Goal: Information Seeking & Learning: Learn about a topic

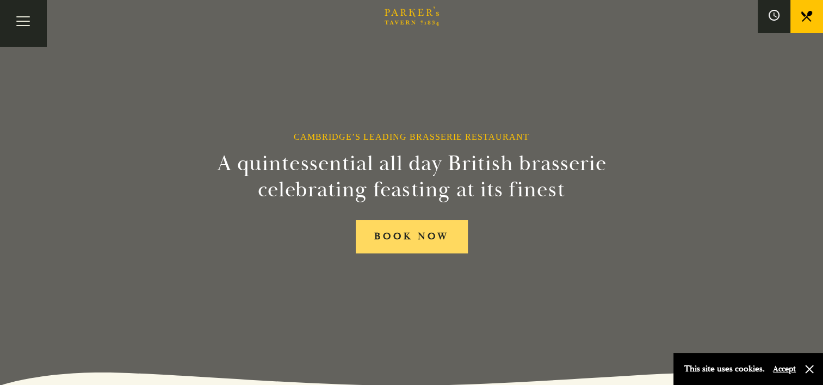
click at [399, 235] on link "BOOK NOW" at bounding box center [412, 236] width 112 height 33
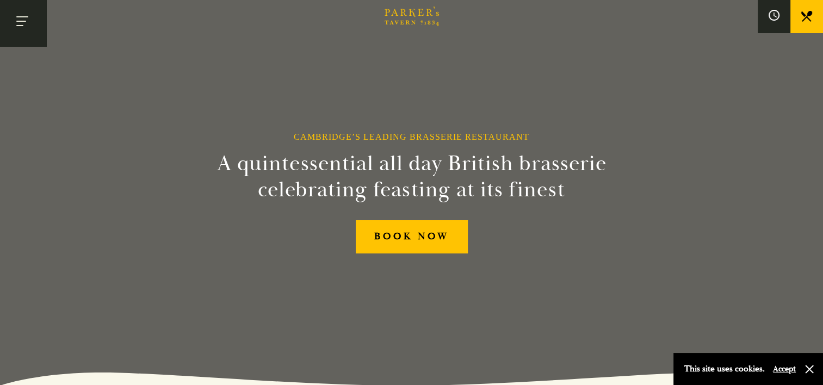
click at [20, 21] on button "Toggle navigation" at bounding box center [23, 23] width 46 height 46
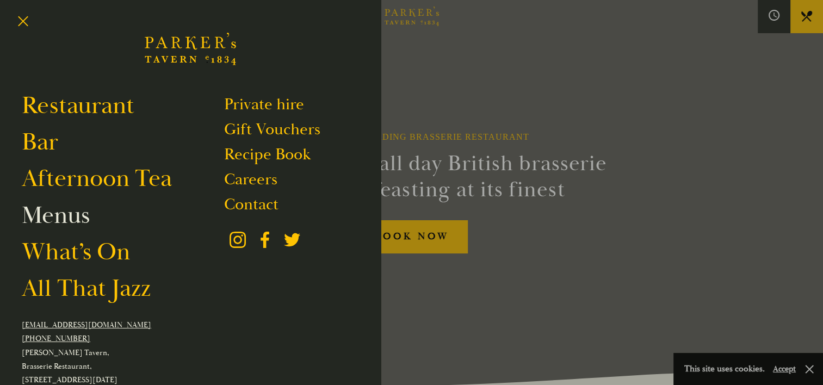
click at [56, 218] on link "Menus" at bounding box center [56, 215] width 68 height 30
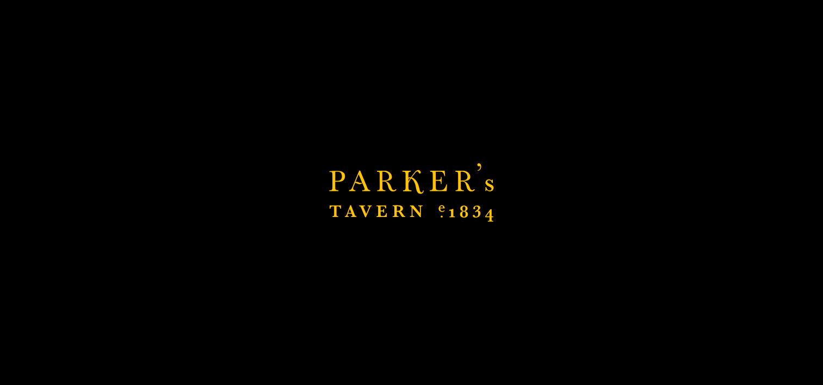
scroll to position [383, 0]
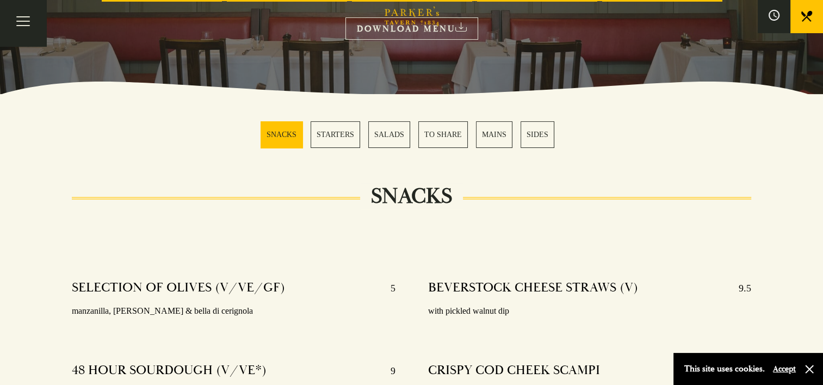
scroll to position [222, 0]
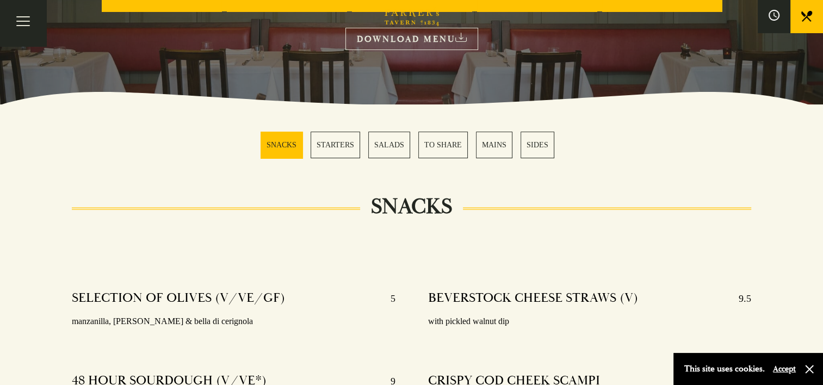
click at [508, 144] on link "MAINS" at bounding box center [494, 145] width 36 height 27
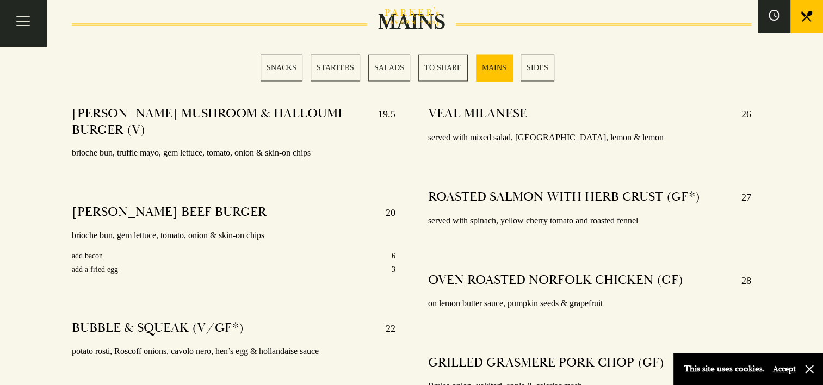
scroll to position [1911, 0]
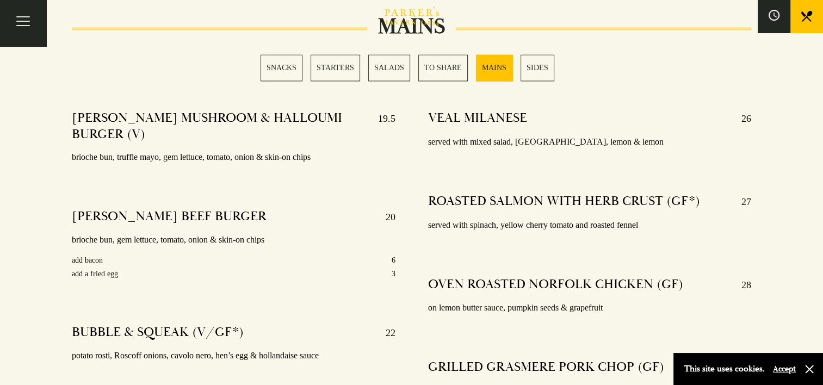
click at [442, 67] on link "TO SHARE" at bounding box center [444, 67] width 50 height 27
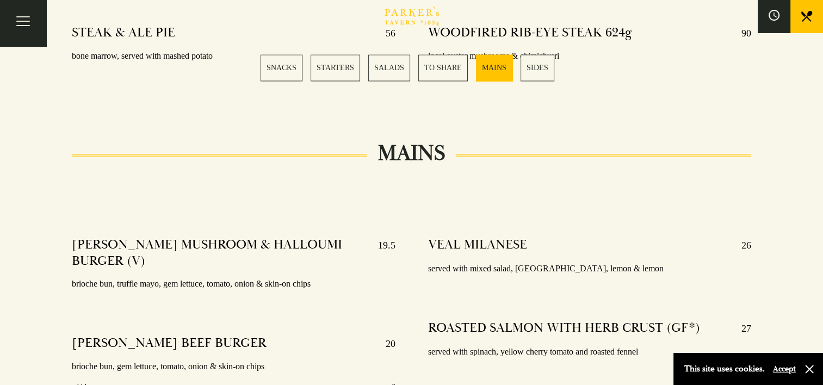
scroll to position [1792, 0]
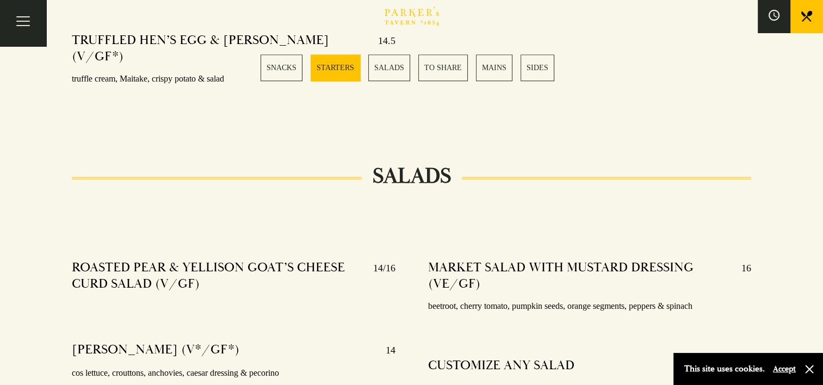
click at [332, 67] on link "STARTERS" at bounding box center [336, 67] width 50 height 27
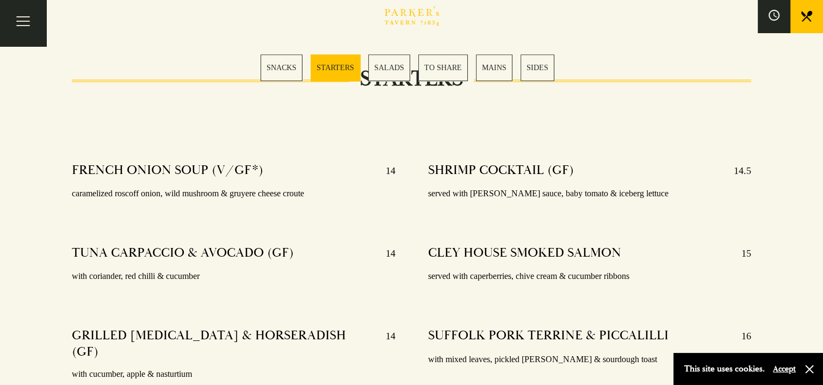
scroll to position [814, 0]
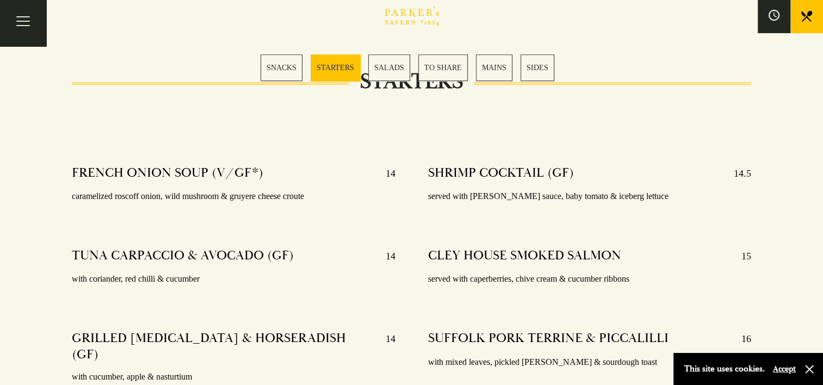
click at [534, 63] on link "SIDES" at bounding box center [538, 67] width 34 height 27
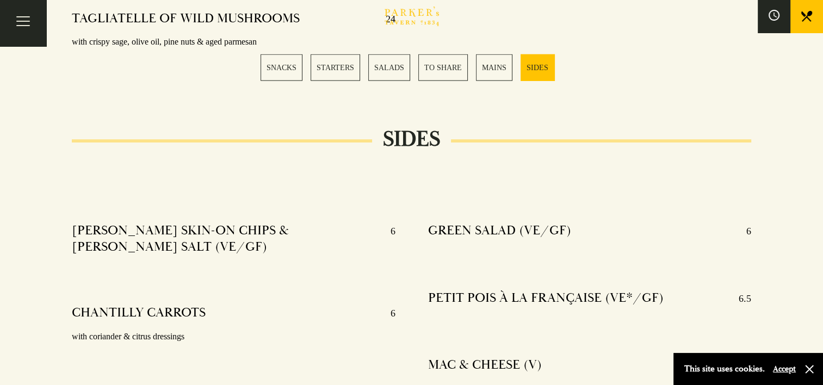
scroll to position [2566, 0]
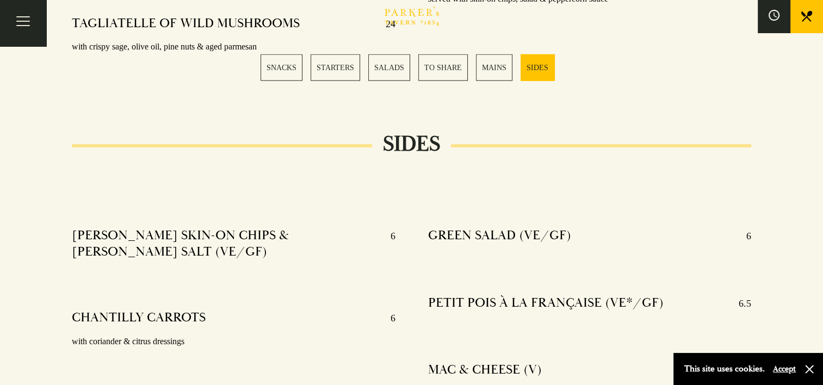
click at [294, 63] on link "SNACKS" at bounding box center [282, 67] width 42 height 27
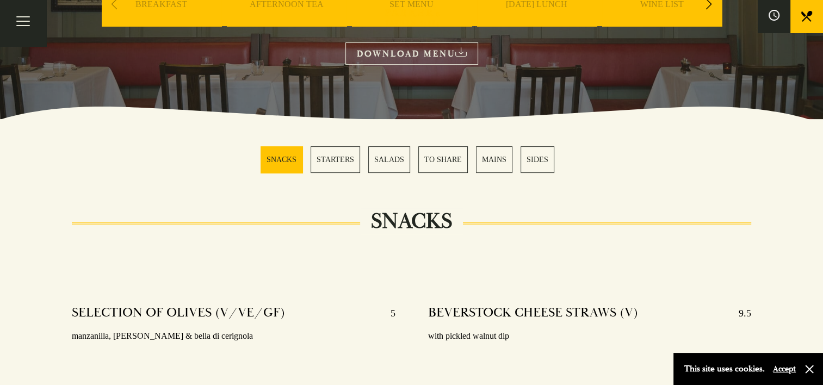
scroll to position [206, 0]
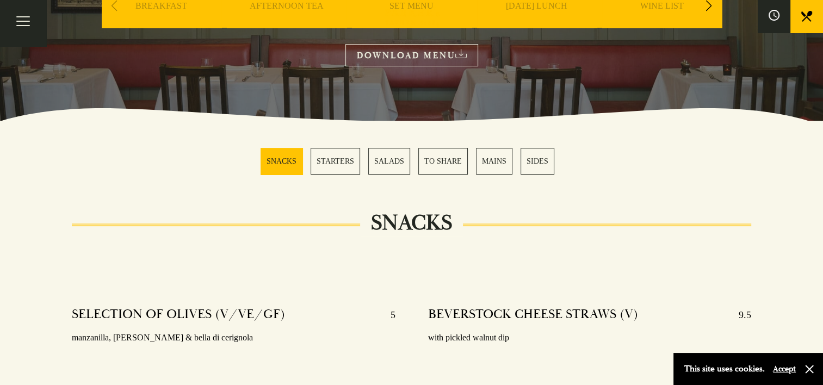
click at [453, 163] on link "TO SHARE" at bounding box center [444, 161] width 50 height 27
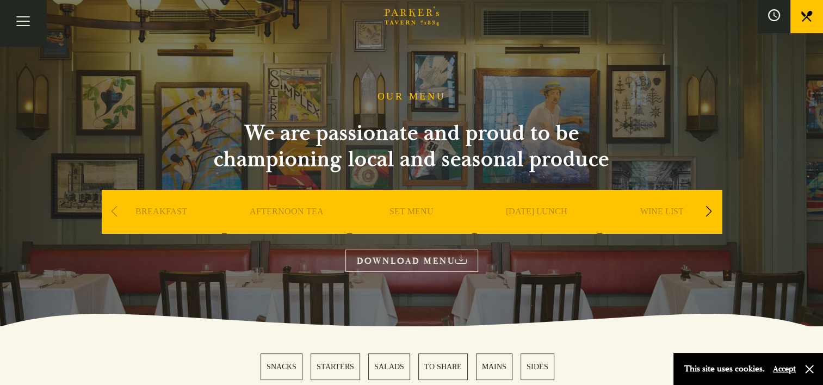
click at [775, 20] on icon at bounding box center [774, 15] width 12 height 12
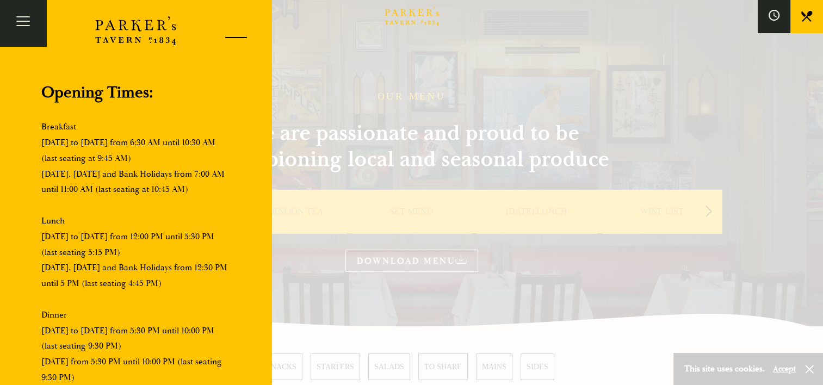
click at [231, 37] on div at bounding box center [232, 39] width 46 height 46
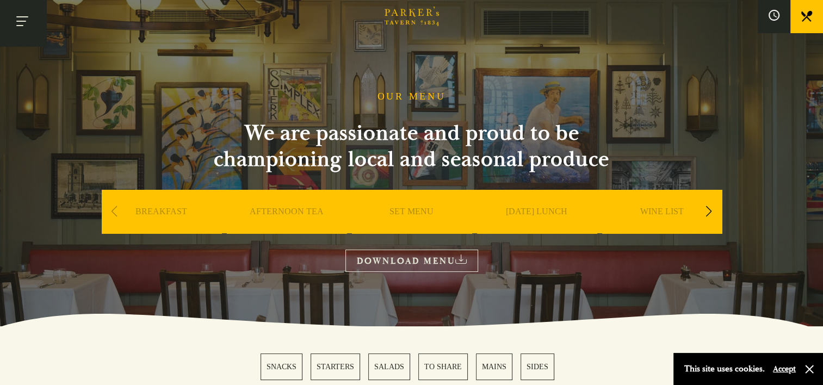
click at [28, 21] on button "Toggle navigation" at bounding box center [23, 23] width 46 height 46
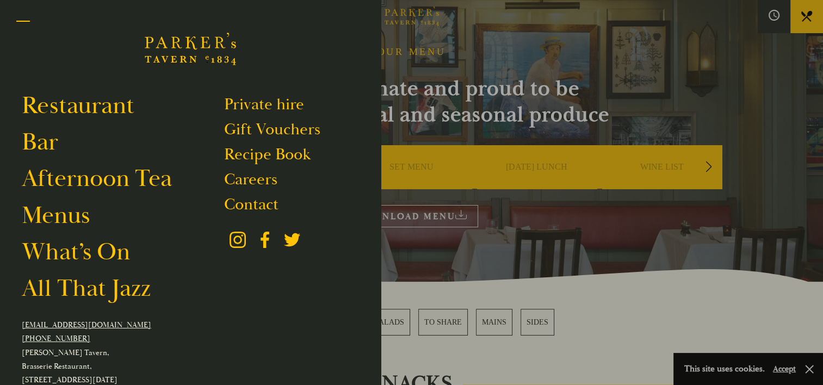
scroll to position [47, 0]
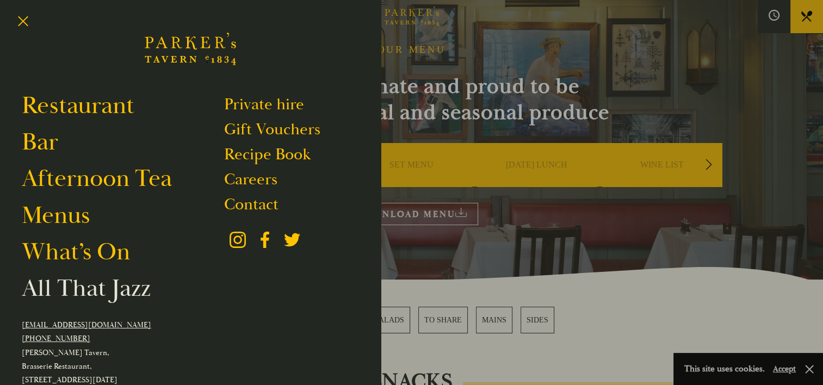
click at [89, 291] on link "All That Jazz" at bounding box center [86, 288] width 129 height 30
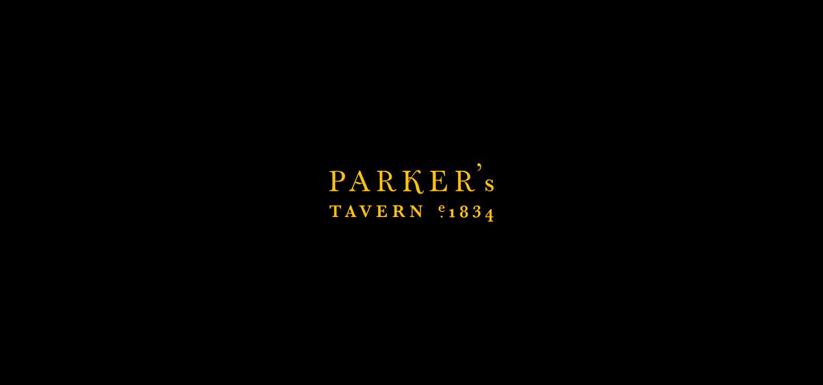
scroll to position [187, 0]
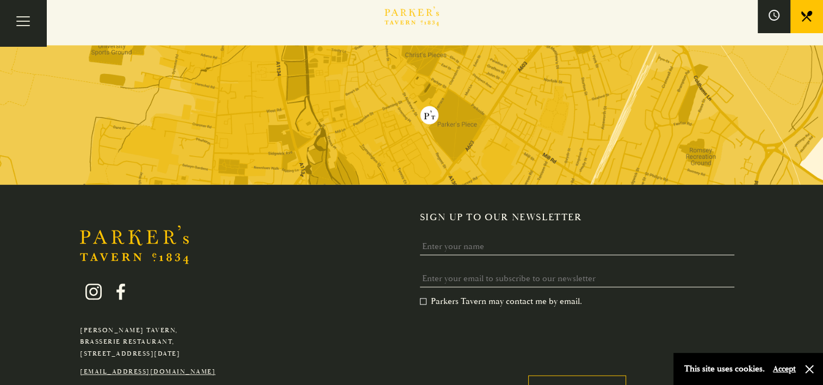
scroll to position [1552, 0]
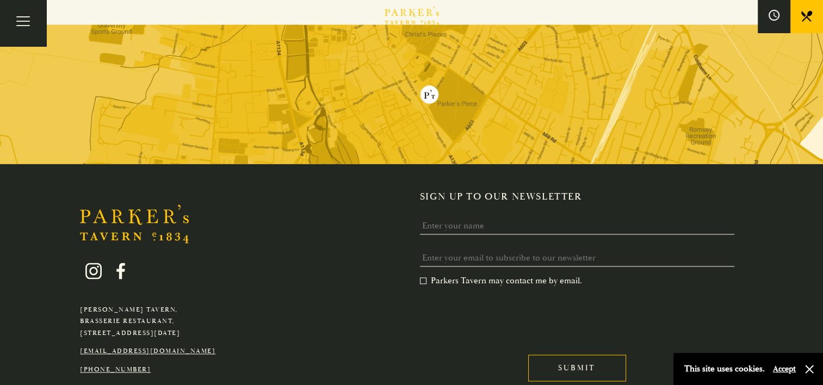
click at [161, 347] on link "[EMAIL_ADDRESS][DOMAIN_NAME]" at bounding box center [148, 351] width 136 height 8
click at [163, 347] on link "[EMAIL_ADDRESS][DOMAIN_NAME]" at bounding box center [148, 351] width 136 height 8
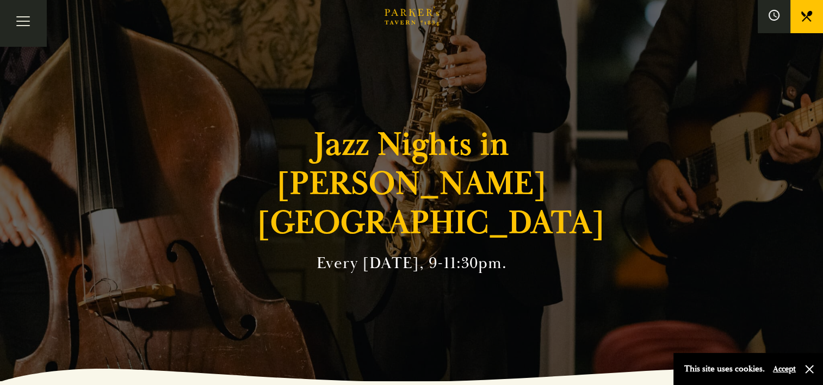
scroll to position [0, 0]
